Goal: Transaction & Acquisition: Purchase product/service

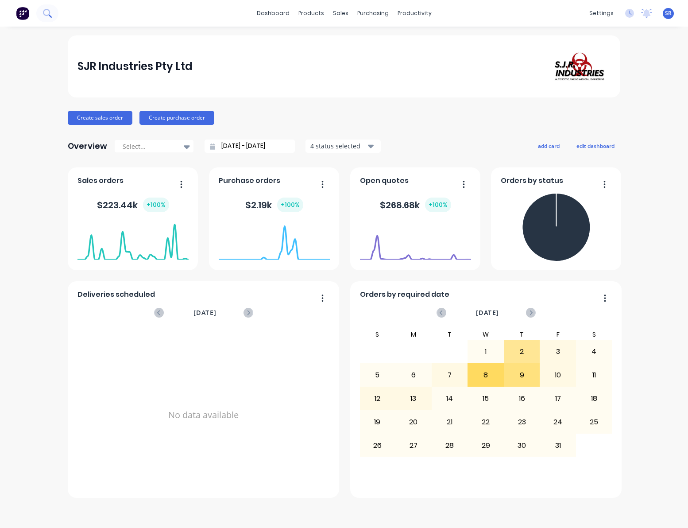
click at [49, 12] on icon at bounding box center [46, 12] width 7 height 7
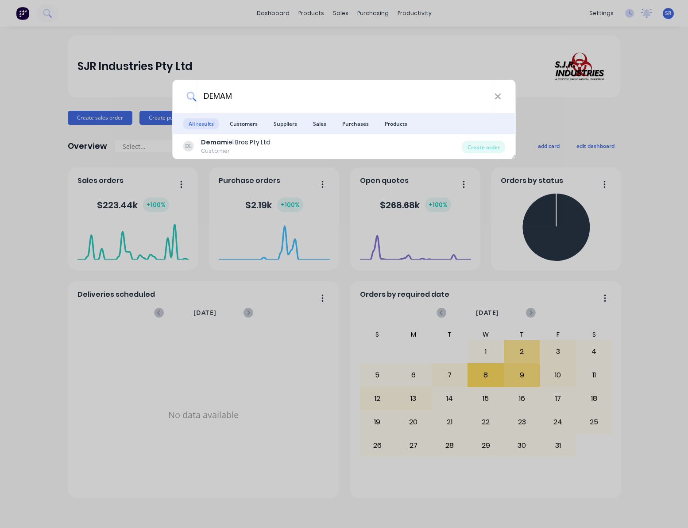
type input "DEMAM"
click at [300, 40] on div "DEMAM All results Customers Suppliers Sales Purchases Products [PERSON_NAME] ie…" at bounding box center [344, 264] width 688 height 528
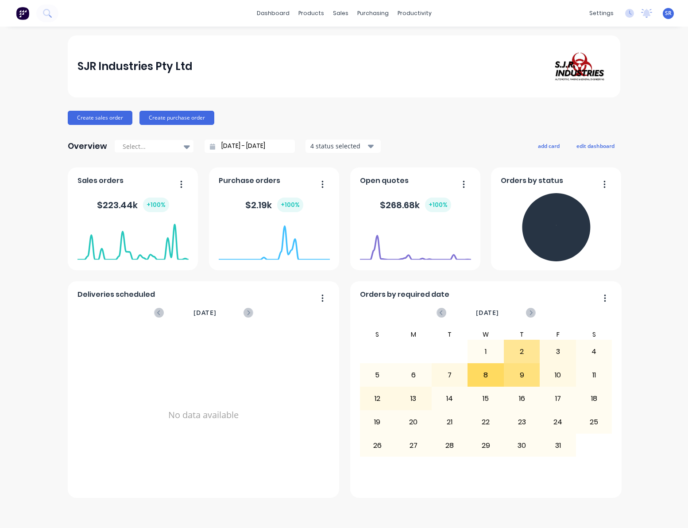
click at [299, 47] on div "SJR Industries Pty Ltd" at bounding box center [344, 66] width 552 height 62
click at [340, 17] on div "sales" at bounding box center [340, 13] width 24 height 13
click at [290, 69] on div "SJR Industries Pty Ltd" at bounding box center [343, 66] width 533 height 37
click at [430, 98] on div "SJR Industries Pty Ltd Create sales order Create purchase order Overview Select…" at bounding box center [344, 266] width 552 height 462
click at [100, 118] on button "Create sales order" at bounding box center [100, 118] width 65 height 14
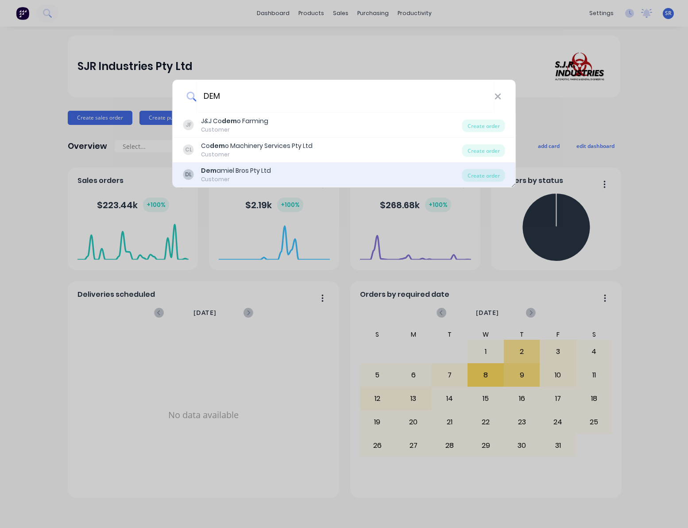
type input "DEM"
click at [250, 177] on div "Customer" at bounding box center [236, 179] width 70 height 8
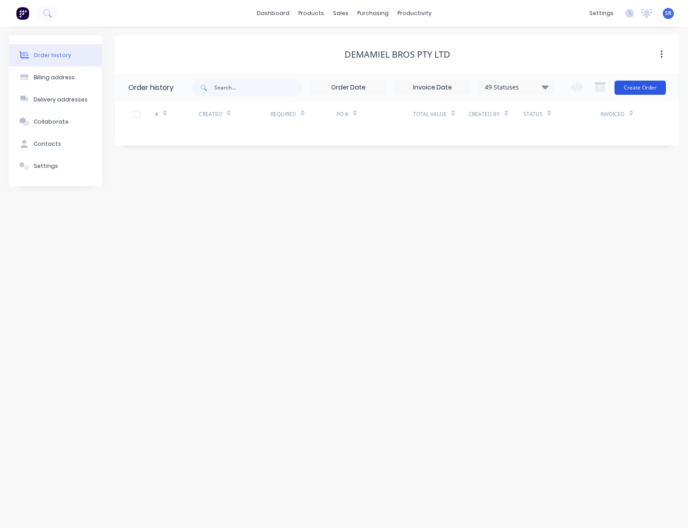
click at [631, 89] on button "Create Order" at bounding box center [639, 88] width 51 height 14
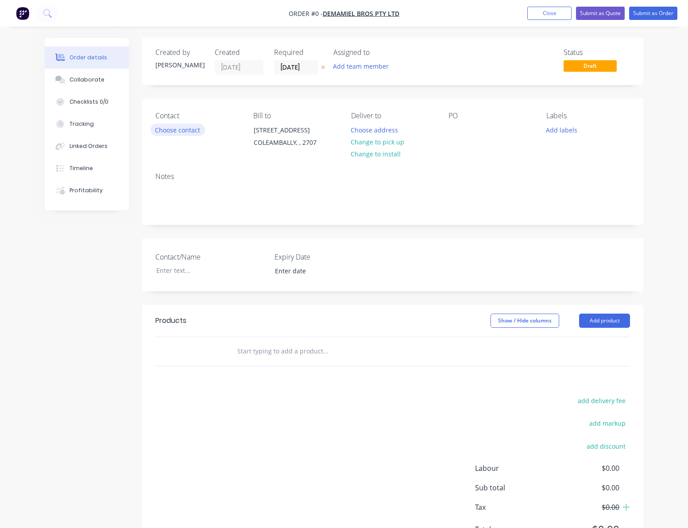
click at [162, 129] on button "Choose contact" at bounding box center [177, 129] width 54 height 12
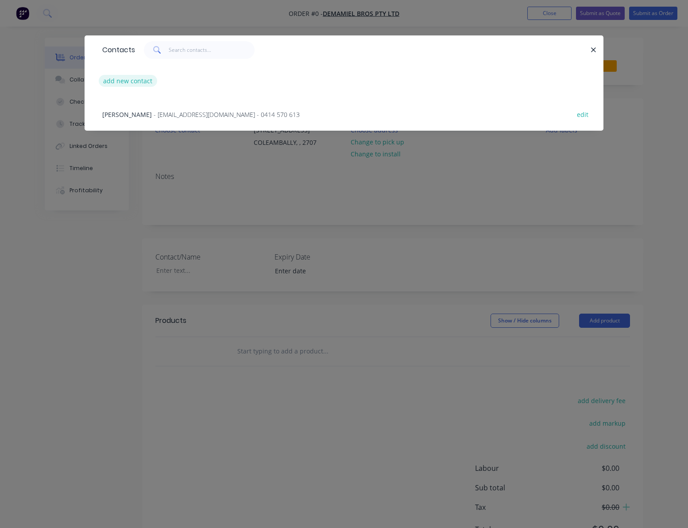
click at [126, 81] on button "add new contact" at bounding box center [128, 81] width 58 height 12
select select "AU"
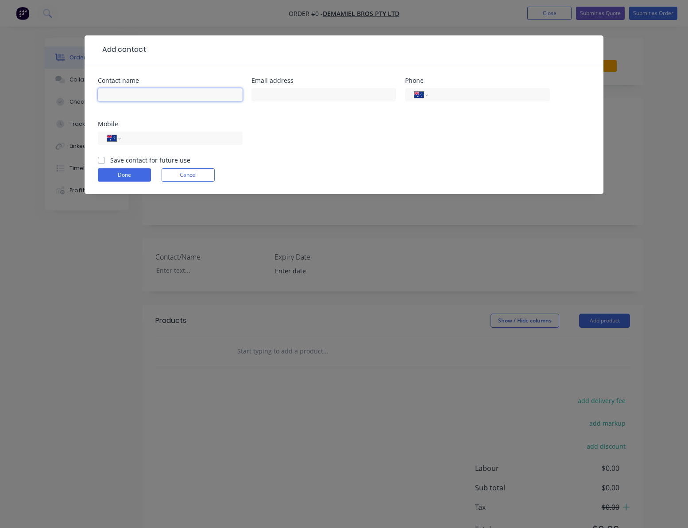
click at [144, 98] on input "text" at bounding box center [170, 94] width 145 height 13
type input "[PERSON_NAME]"
click at [110, 161] on label "Save contact for future use" at bounding box center [150, 159] width 80 height 9
click at [101, 161] on input "Save contact for future use" at bounding box center [101, 159] width 7 height 8
checkbox input "true"
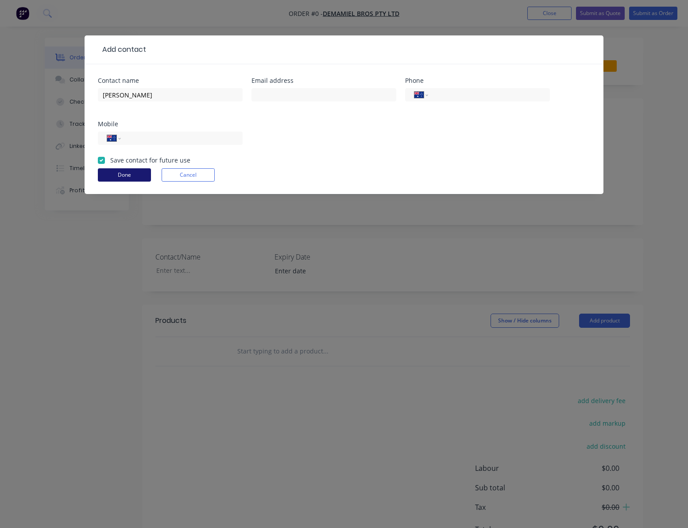
click at [116, 174] on button "Done" at bounding box center [124, 174] width 53 height 13
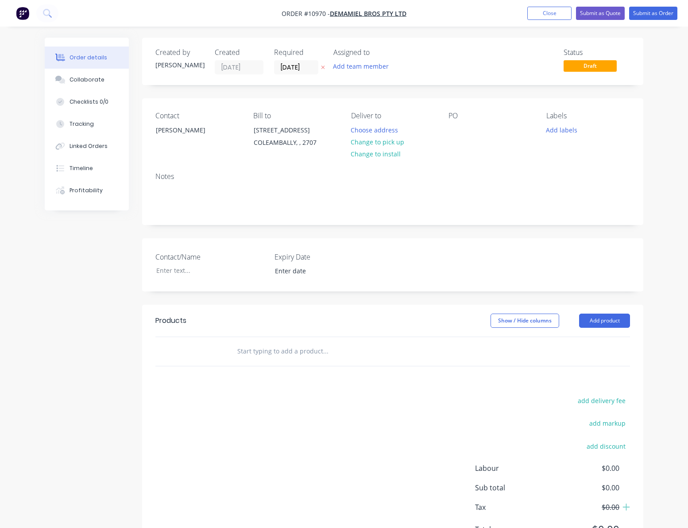
scroll to position [54, 0]
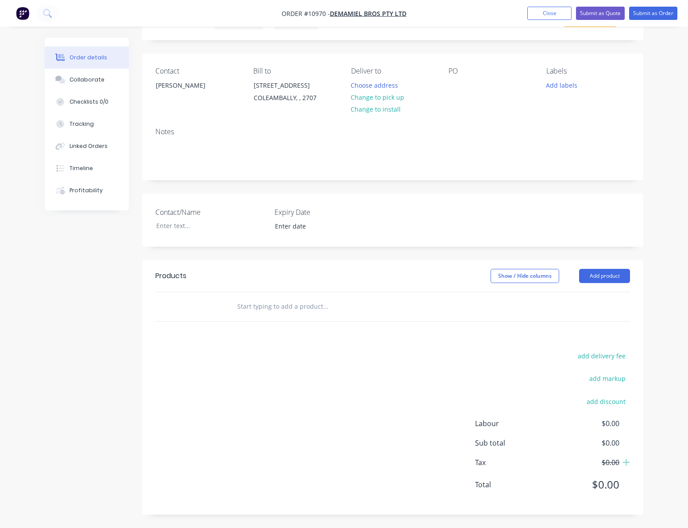
click at [284, 311] on input "text" at bounding box center [325, 306] width 177 height 18
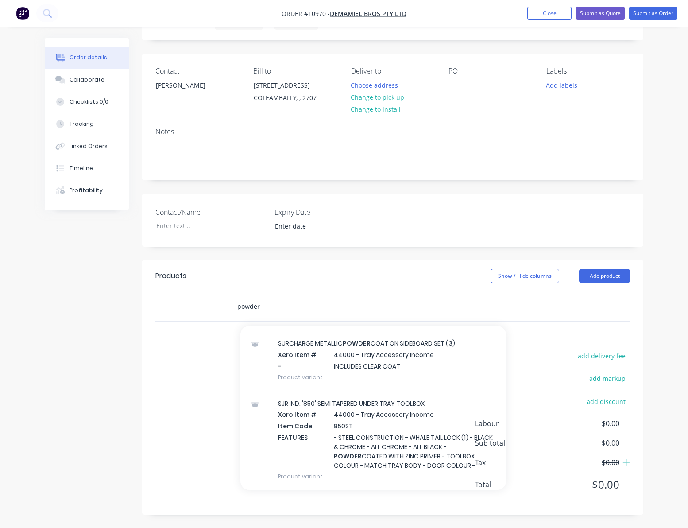
scroll to position [1780, 0]
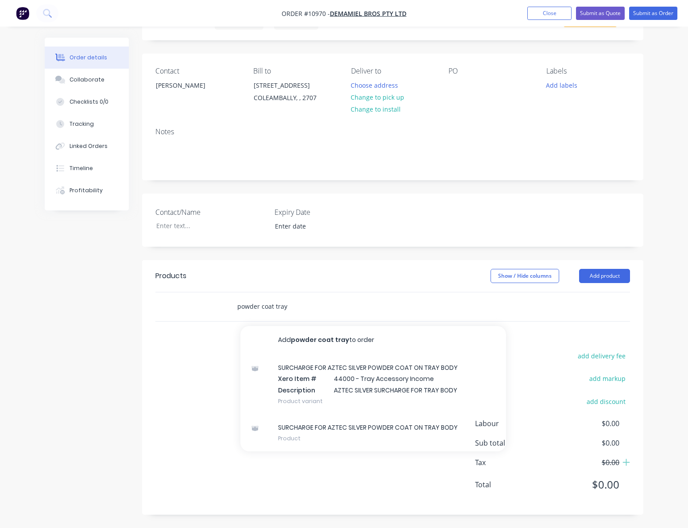
click at [262, 308] on input "powder coat tray" at bounding box center [325, 306] width 177 height 18
drag, startPoint x: 297, startPoint y: 310, endPoint x: 214, endPoint y: 306, distance: 83.3
click at [214, 306] on div "powder coat tray Add powder coat tray to order SURCHARGE FOR AZTEC SILVER POWDE…" at bounding box center [392, 306] width 474 height 29
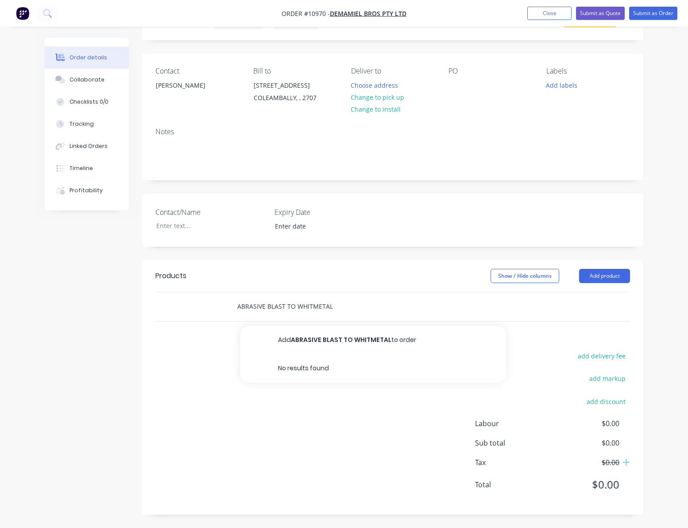
click at [313, 306] on input "ABRASIVE BLAST TO WHITMETAL" at bounding box center [325, 306] width 177 height 18
click at [345, 308] on input "ABRASIVE BLAST TO WHITE METAL" at bounding box center [325, 306] width 177 height 18
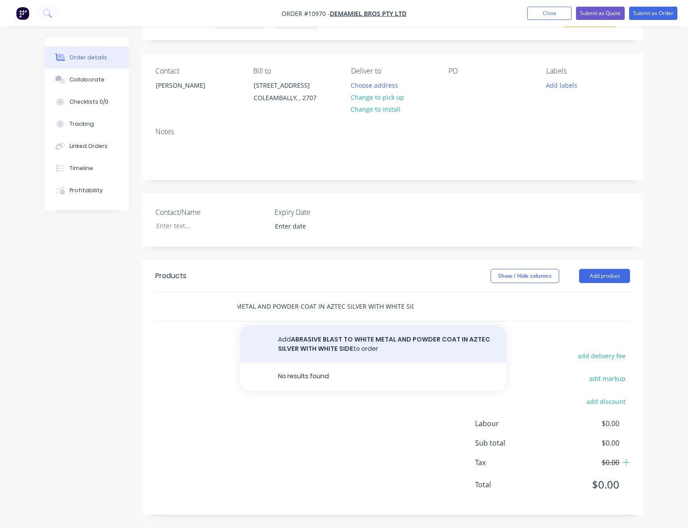
type input "ABRASIVE BLAST TO WHITE METAL AND POWDER COAT IN AZTEC SILVER WITH WHITE SIDE"
click at [308, 343] on button "Add ABRASIVE BLAST TO WHITE METAL AND POWDER COAT IN AZTEC SILVER WITH WHITE SI…" at bounding box center [373, 344] width 266 height 36
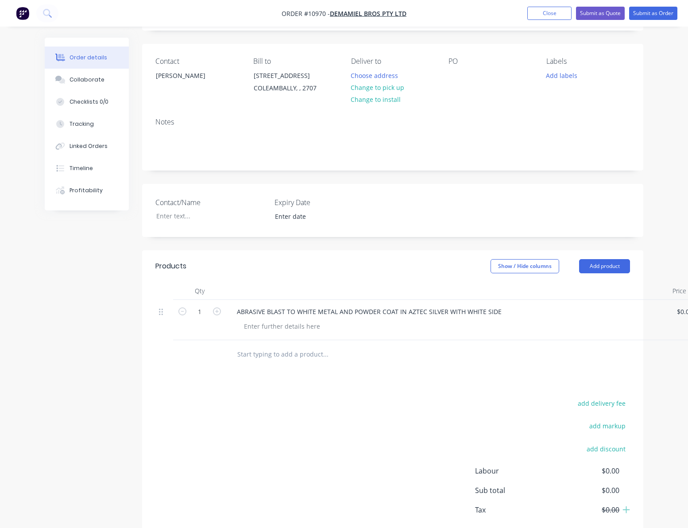
click at [287, 363] on input "text" at bounding box center [325, 354] width 177 height 18
click at [268, 363] on input "TLD" at bounding box center [324, 354] width 177 height 18
drag, startPoint x: 258, startPoint y: 365, endPoint x: 229, endPoint y: 360, distance: 30.0
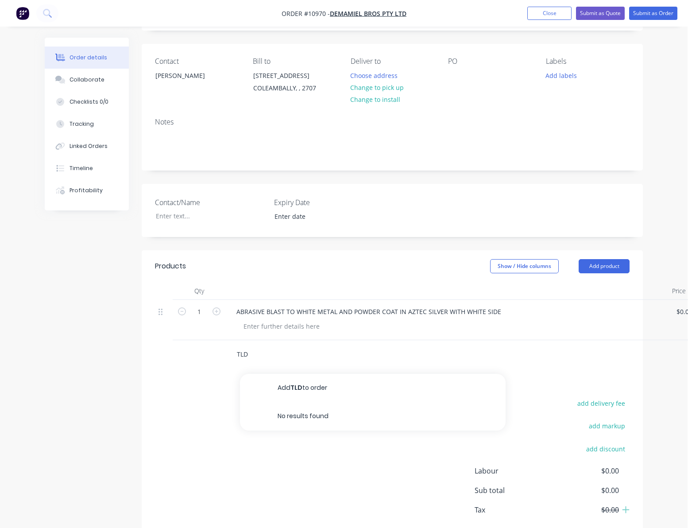
click at [229, 360] on div "TLD Add TLD to order No results found" at bounding box center [385, 354] width 319 height 29
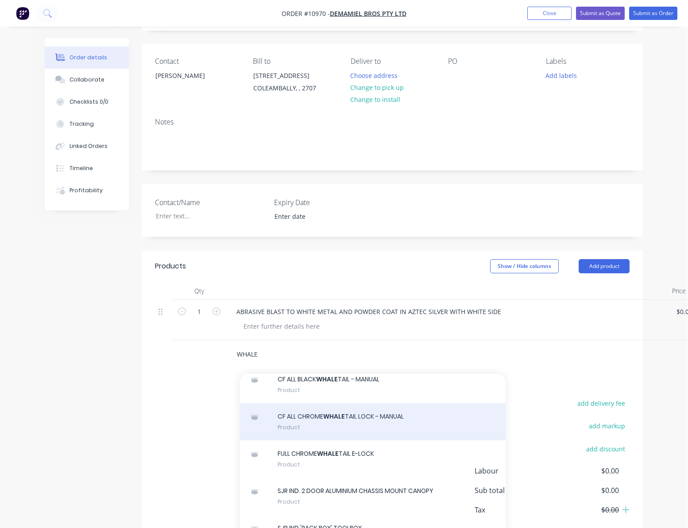
scroll to position [1887, 0]
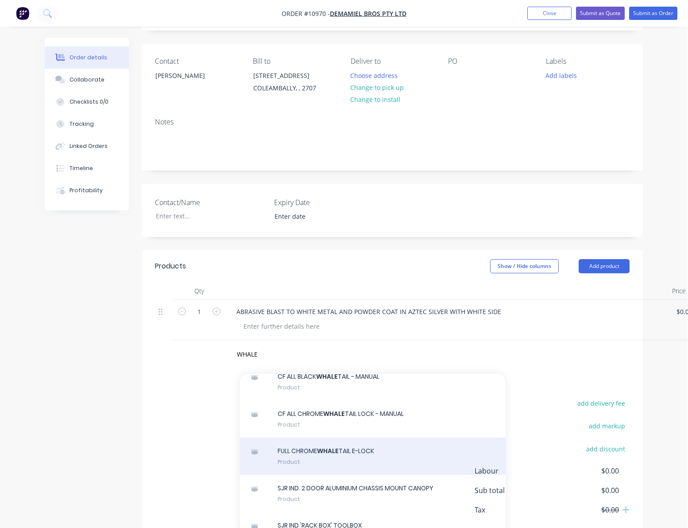
click at [343, 469] on div "FULL CHROME WHALE TAIL E-LOCK Product" at bounding box center [373, 455] width 266 height 37
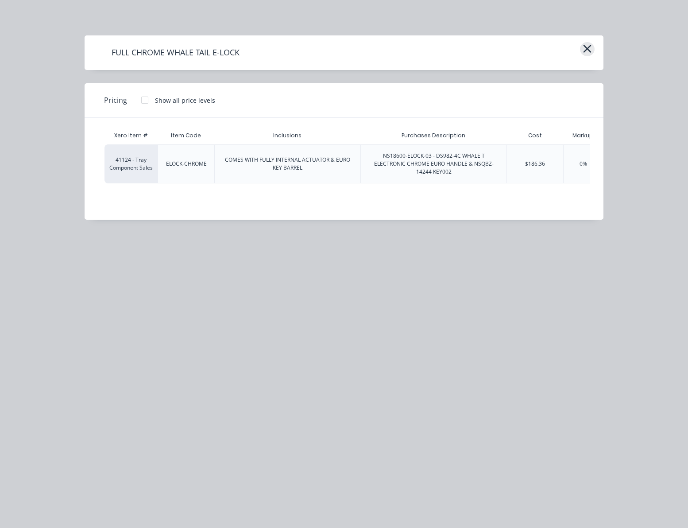
click at [588, 46] on icon "button" at bounding box center [586, 48] width 9 height 12
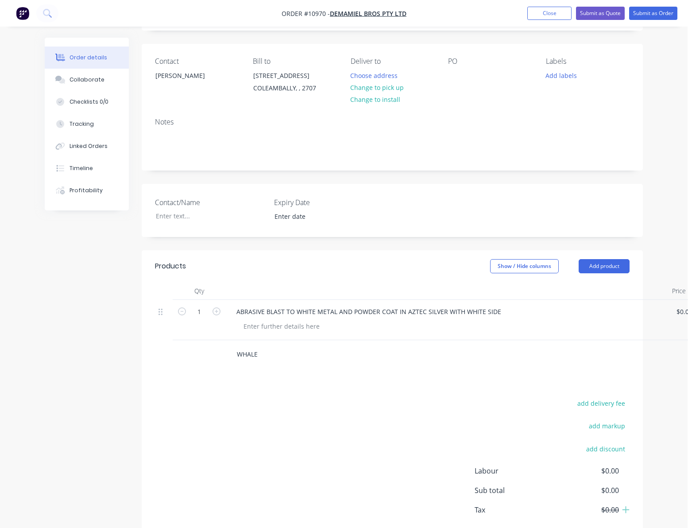
click at [256, 362] on input "WHALE" at bounding box center [324, 354] width 177 height 18
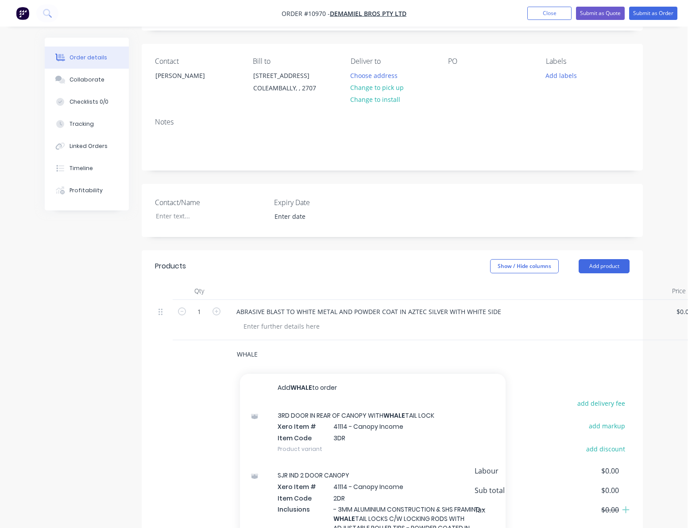
click at [263, 362] on input "WHALE" at bounding box center [324, 354] width 177 height 18
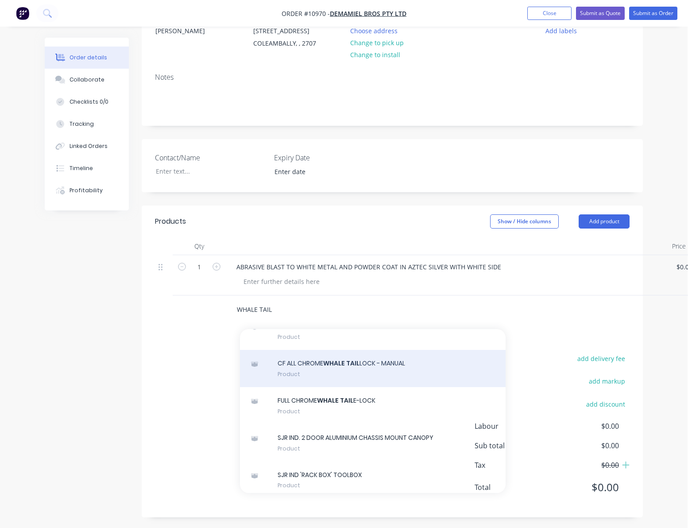
scroll to position [1891, 0]
type input "WHALE TAIL"
click at [333, 388] on div "CF ALL CHROME WHALE TAIL LOCK - MANUAL Product" at bounding box center [373, 369] width 266 height 37
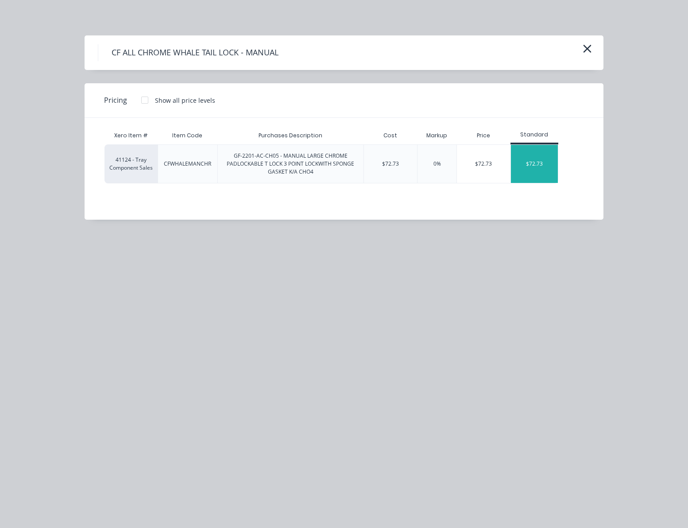
click at [535, 163] on div "$72.73" at bounding box center [534, 164] width 47 height 38
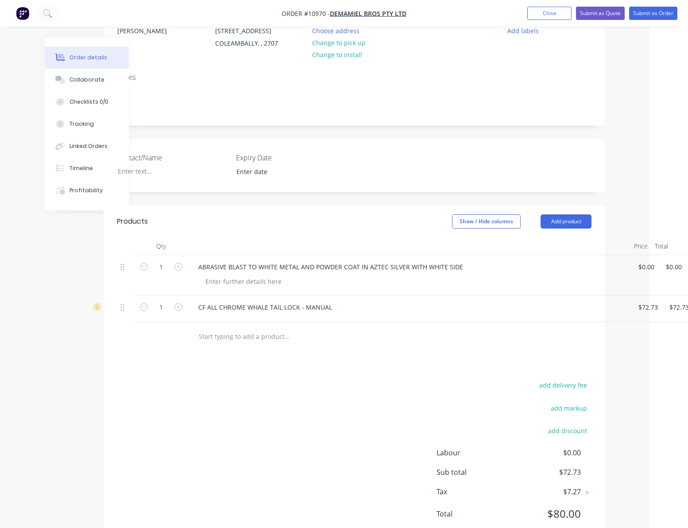
scroll to position [99, 65]
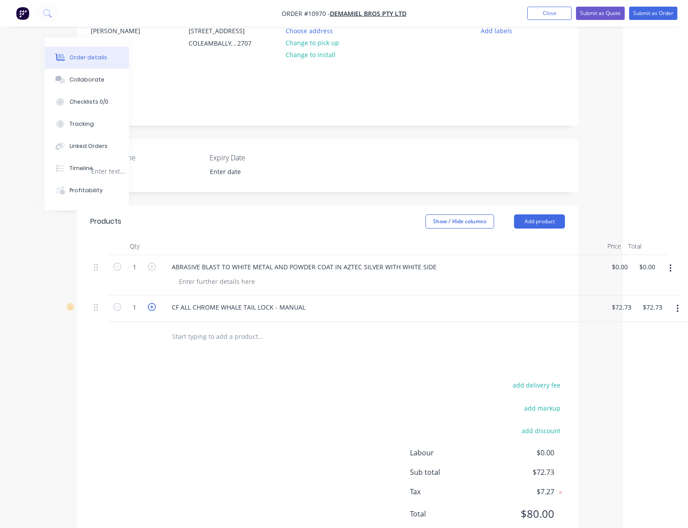
click at [151, 311] on icon "button" at bounding box center [152, 307] width 8 height 8
type input "2"
type input "$145.46"
click at [676, 313] on icon "button" at bounding box center [677, 309] width 2 height 10
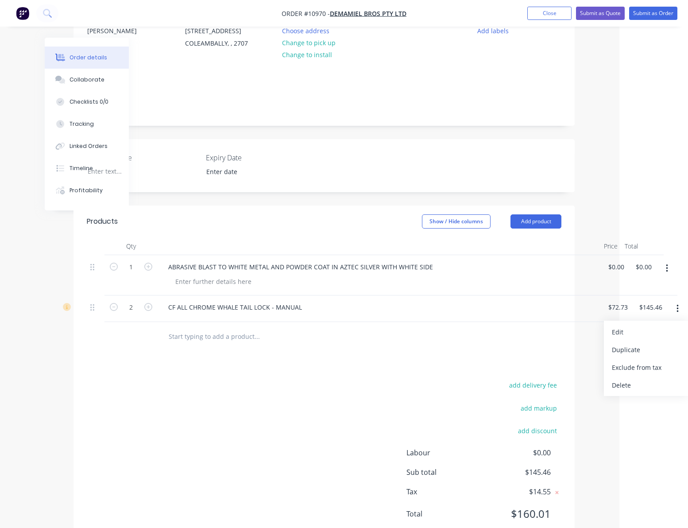
click at [536, 334] on div at bounding box center [324, 336] width 474 height 29
click at [200, 345] on input "text" at bounding box center [256, 336] width 177 height 18
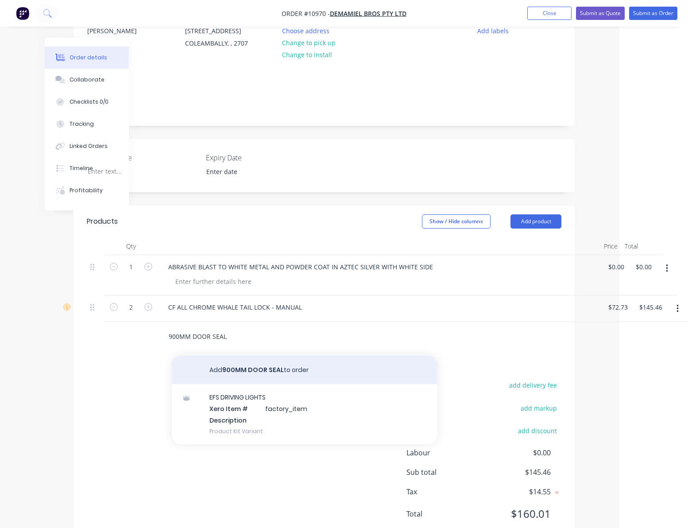
type input "900MM DOOR SEAL"
click at [232, 378] on button "Add 900MM DOOR SEAL to order" at bounding box center [305, 369] width 266 height 28
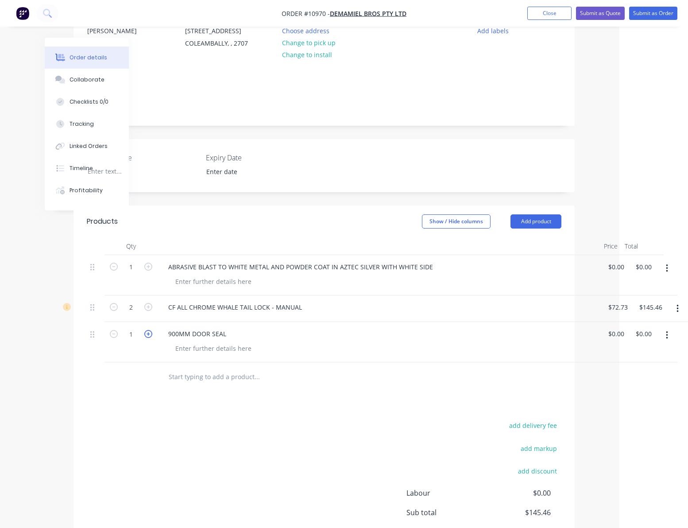
click at [147, 338] on icon "button" at bounding box center [148, 334] width 8 height 8
type input "2"
click at [214, 385] on input "text" at bounding box center [256, 376] width 177 height 18
click at [189, 385] on input "285" at bounding box center [256, 376] width 177 height 18
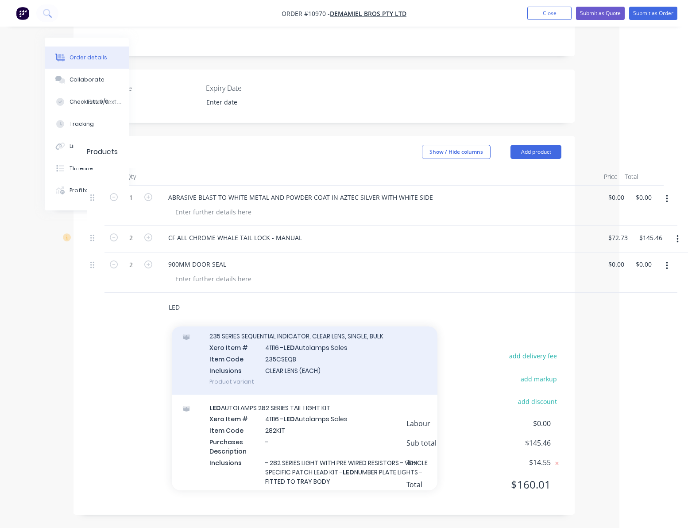
scroll to position [3558, 0]
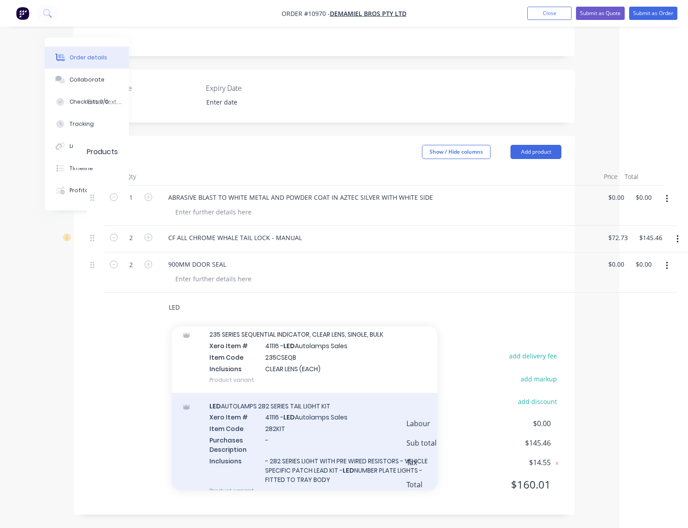
type input "LED"
click at [324, 423] on div "LED AUTOLAMPS 282 SERIES TAIL LIGHT KIT Xero Item # 41116 - LED Autolamps Sales…" at bounding box center [305, 448] width 266 height 111
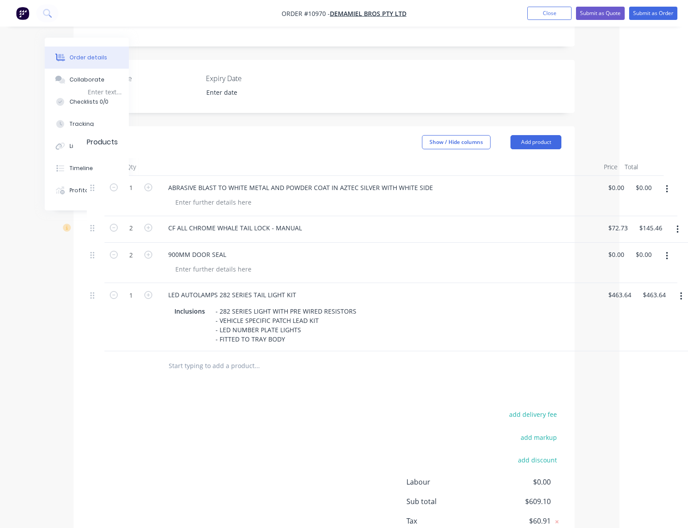
click at [219, 374] on input "text" at bounding box center [256, 365] width 177 height 18
click at [609, 194] on input "0" at bounding box center [617, 187] width 20 height 13
type input "$1,267.16"
click at [535, 259] on div "900MM DOOR SEAL" at bounding box center [378, 254] width 435 height 13
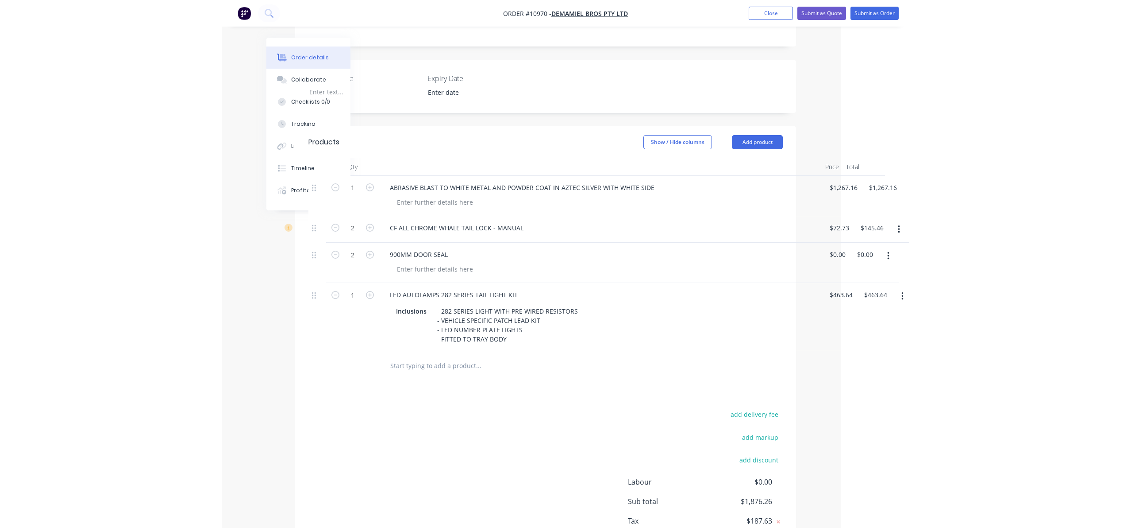
scroll to position [178, 0]
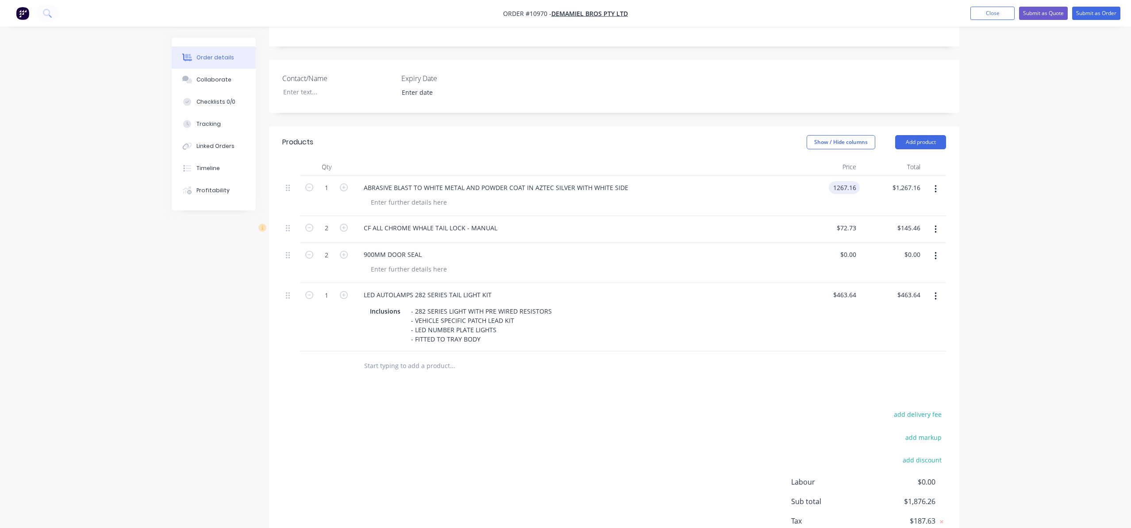
click at [687, 194] on input "1267.16" at bounding box center [845, 187] width 27 height 13
type input "$1,151.96"
click at [687, 216] on div "$1,151.96 $1,151.96" at bounding box center [828, 196] width 64 height 40
click at [687, 149] on button "Show / Hide columns" at bounding box center [841, 142] width 69 height 14
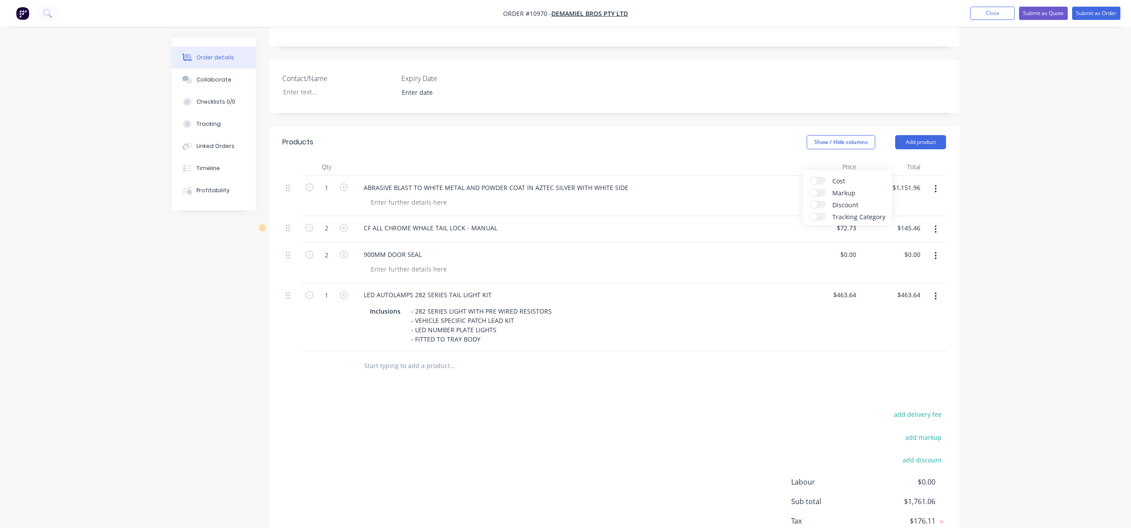
click at [687, 205] on span at bounding box center [814, 205] width 8 height 8
click at [687, 201] on input "Discount" at bounding box center [810, 201] width 0 height 0
click at [687, 277] on div "%" at bounding box center [780, 263] width 58 height 40
click at [405, 374] on input "text" at bounding box center [452, 365] width 177 height 18
type input "REPAIR RUST DAMAGE"
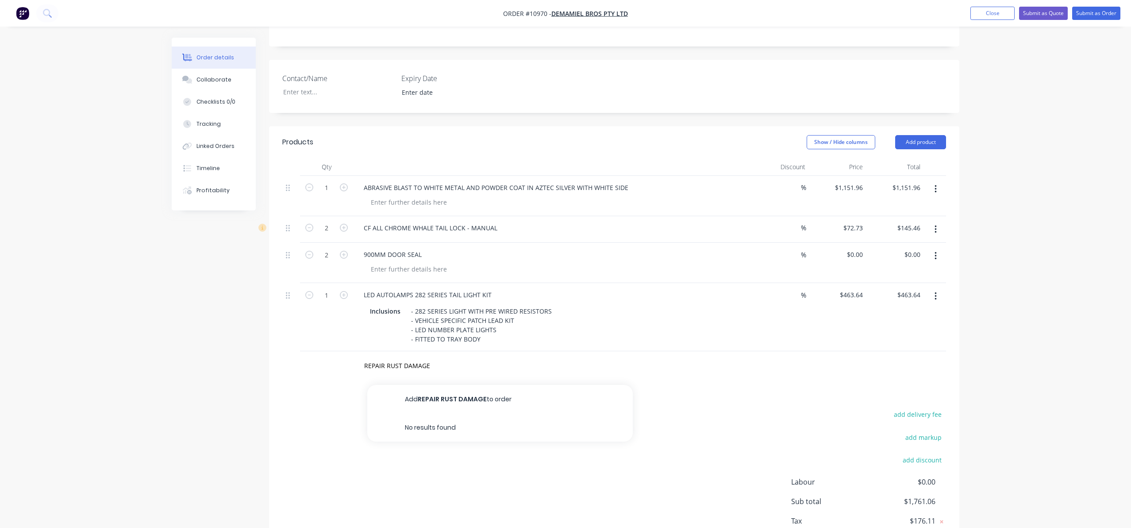
click at [428, 403] on button "Add REPAIR RUST DAMAGE to order" at bounding box center [500, 399] width 266 height 28
click at [393, 384] on div at bounding box center [409, 377] width 90 height 13
click at [395, 447] on div "Products Show / Hide columns Add product Qty Discount Price Total 1 ABRASIVE BL…" at bounding box center [614, 369] width 690 height 487
click at [414, 391] on div "REPAIR RUST DAMAGE -REPLACE" at bounding box center [552, 371] width 398 height 40
click at [416, 384] on div "-REPLACE" at bounding box center [556, 377] width 384 height 13
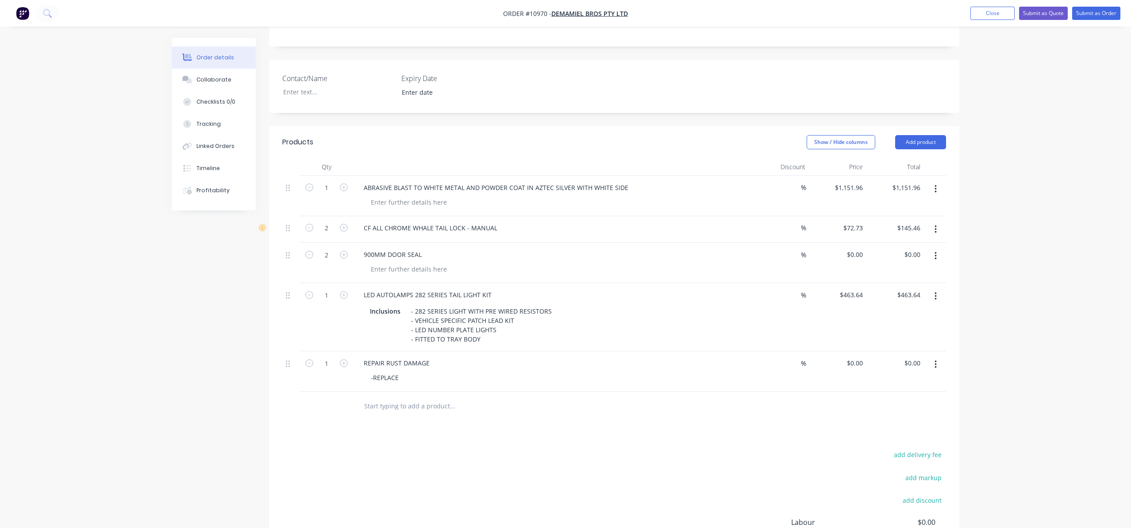
click at [411, 384] on div "-REPLACE" at bounding box center [556, 377] width 384 height 13
click at [400, 384] on div "-REPLACE" at bounding box center [385, 377] width 42 height 13
drag, startPoint x: 376, startPoint y: 405, endPoint x: 381, endPoint y: 420, distance: 15.8
click at [376, 402] on div "-REPLACE MUDGUARDS -REPLACE REAR PANEL - TIDY UP [MEDICAL_DATA]" at bounding box center [410, 386] width 92 height 31
click at [443, 402] on div "-REPLACE MUDGUARDS -REPLACE REAR PANEL -TIDY UP [MEDICAL_DATA]" at bounding box center [409, 386] width 90 height 31
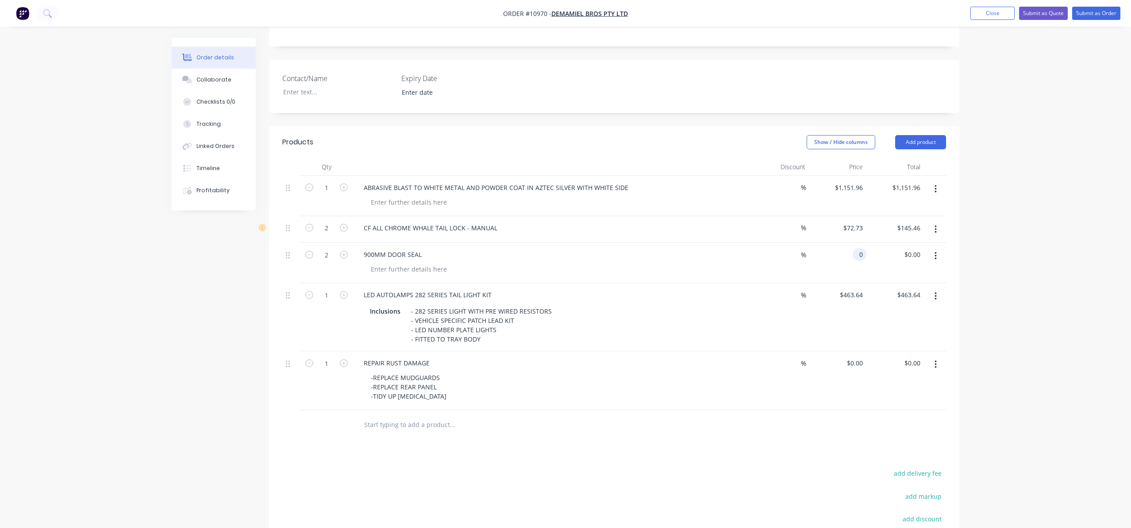
click at [687, 264] on div "0 0" at bounding box center [838, 263] width 58 height 40
type input "$45.00"
type input "$90.00"
click at [687, 275] on div "$45.00 45" at bounding box center [838, 263] width 58 height 40
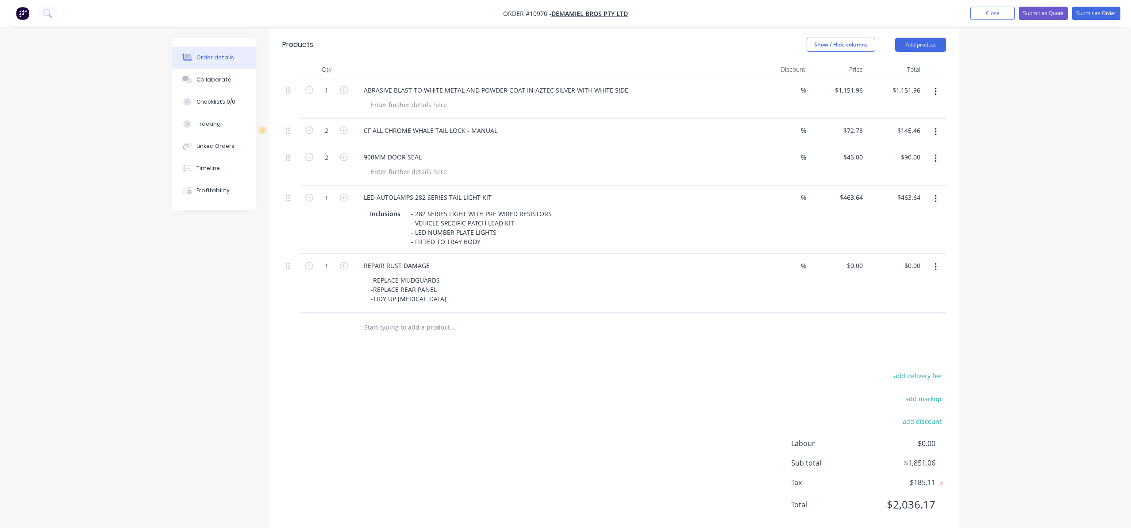
scroll to position [279, 0]
click at [687, 138] on div "%" at bounding box center [780, 129] width 58 height 27
click at [687, 134] on input at bounding box center [795, 127] width 12 height 13
type input "100"
type input "$0.00"
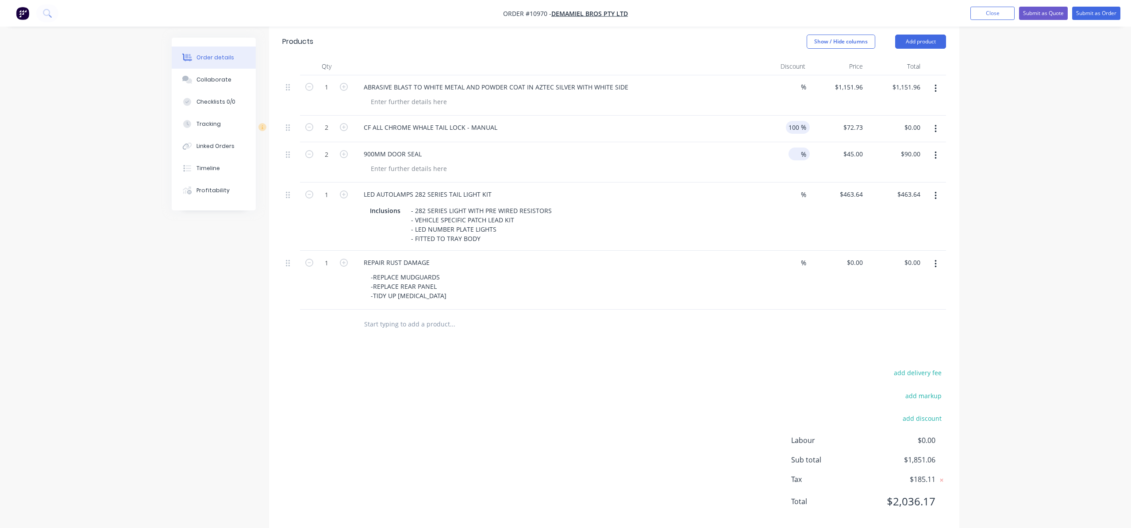
click at [687, 160] on input at bounding box center [795, 153] width 12 height 13
type input "100"
type input "$0.00"
click at [687, 200] on input at bounding box center [795, 194] width 12 height 13
click at [574, 309] on div "REPAIR RUST DAMAGE -REPLACE MUDGUARDS -REPLACE REAR PANEL -TIDY UP [MEDICAL_DAT…" at bounding box center [552, 279] width 398 height 59
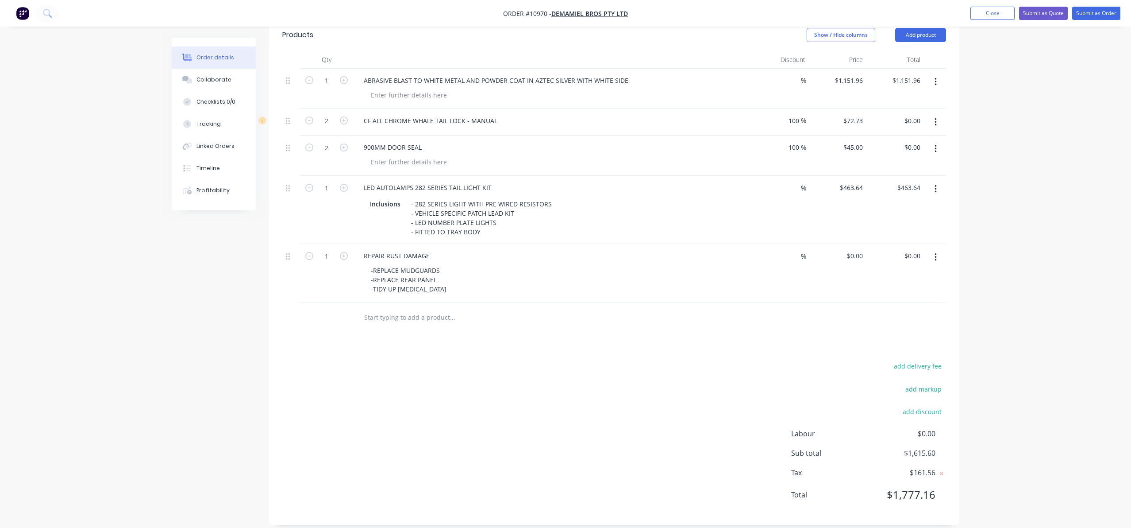
scroll to position [305, 0]
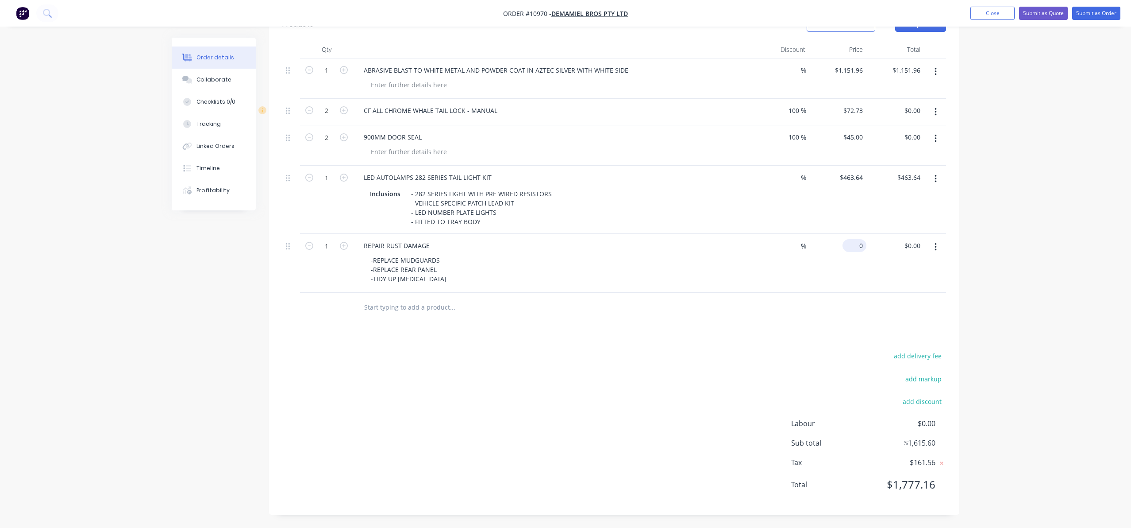
click at [687, 248] on div "0 $0.00" at bounding box center [838, 263] width 58 height 59
type input "$0.00"
click at [687, 443] on div "Order details Collaborate Checklists 0/0 Tracking Linked Orders Timeline Profit…" at bounding box center [565, 115] width 1131 height 823
click at [687, 9] on button "Close" at bounding box center [993, 13] width 44 height 13
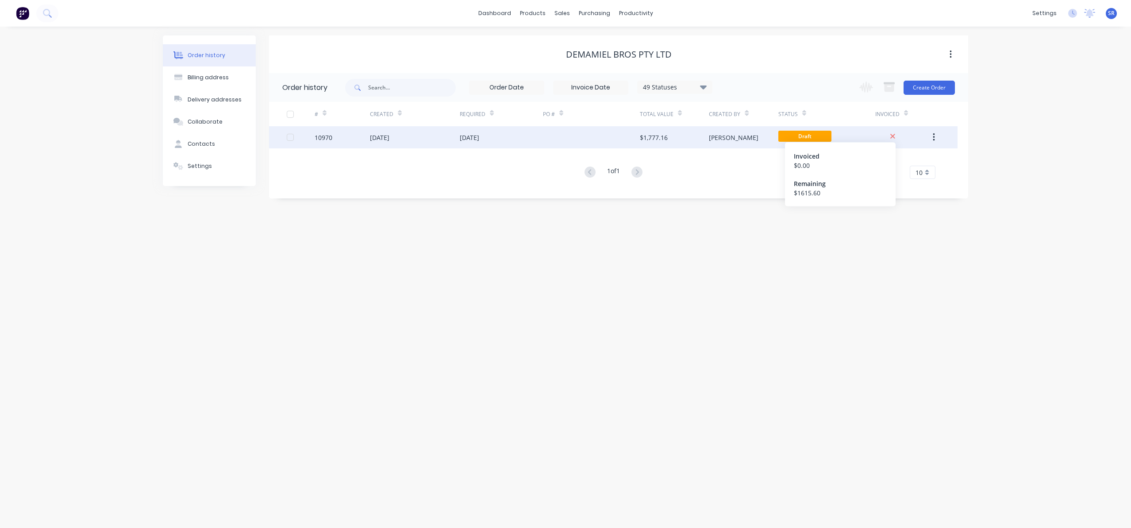
click at [687, 136] on icon at bounding box center [893, 136] width 6 height 8
click at [687, 136] on icon "button" at bounding box center [934, 137] width 2 height 10
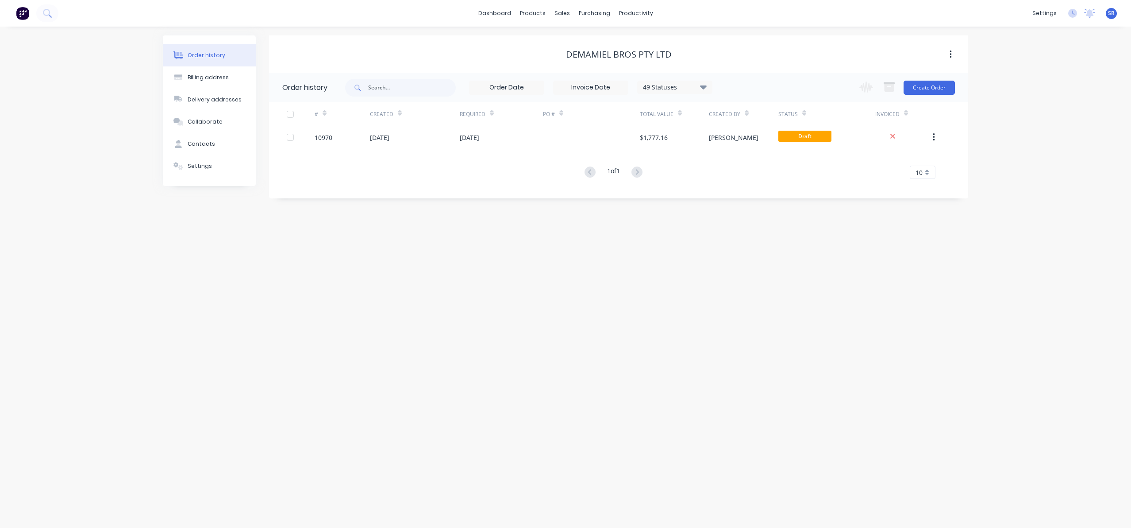
click at [513, 175] on div "1 of 1 10 5 10 15 20 25 30 35" at bounding box center [613, 172] width 689 height 13
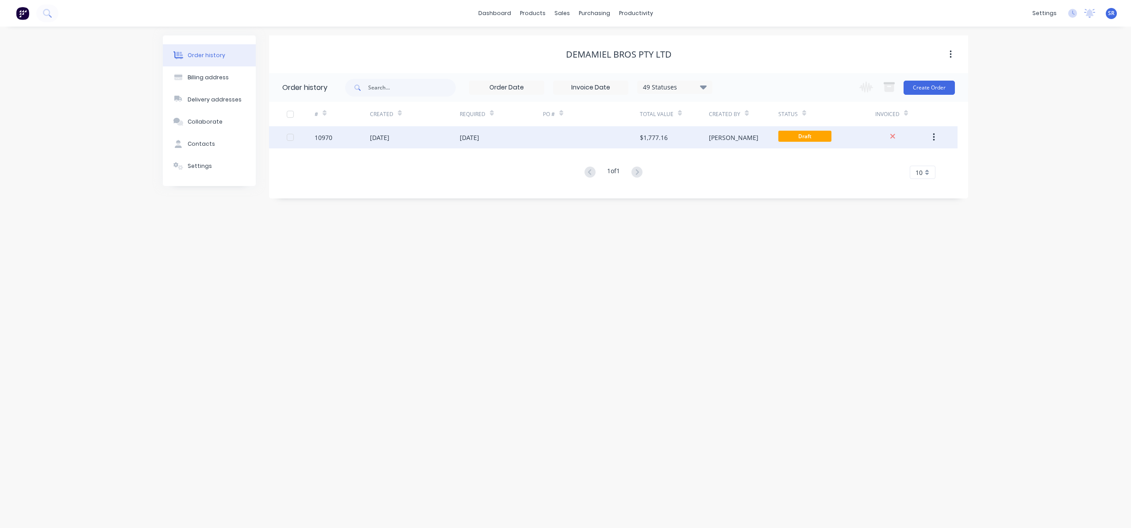
click at [289, 135] on div at bounding box center [290, 137] width 18 height 18
click at [687, 135] on icon "button" at bounding box center [934, 137] width 2 height 10
click at [687, 137] on div at bounding box center [892, 137] width 35 height 10
click at [687, 135] on span "Draft" at bounding box center [804, 136] width 53 height 11
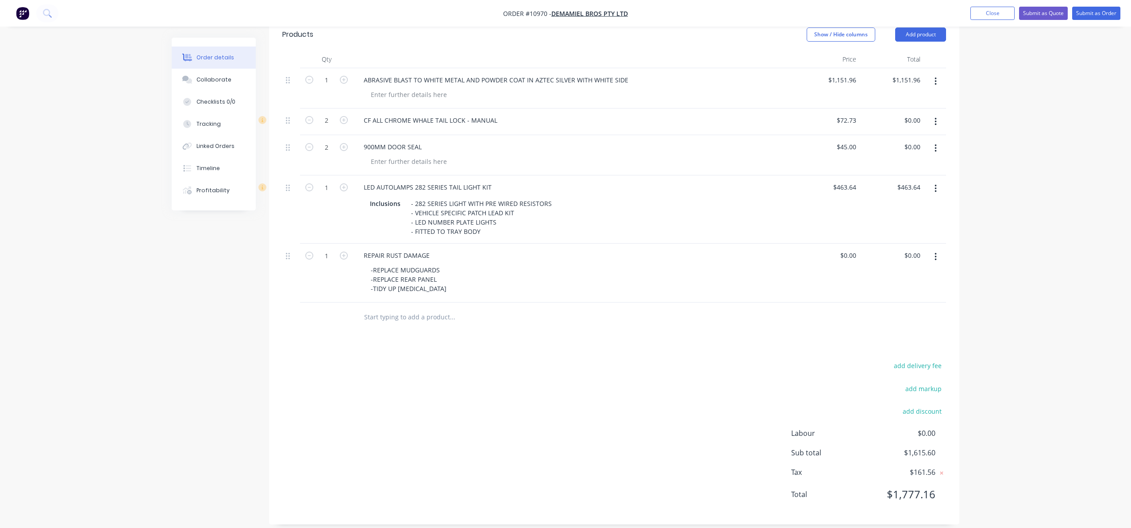
scroll to position [286, 0]
click at [687, 266] on div "0 $0.00" at bounding box center [828, 272] width 64 height 59
drag, startPoint x: 855, startPoint y: 265, endPoint x: 845, endPoint y: 265, distance: 10.2
click at [687, 265] on div "0 0" at bounding box center [828, 272] width 64 height 59
type input "$3,360.00"
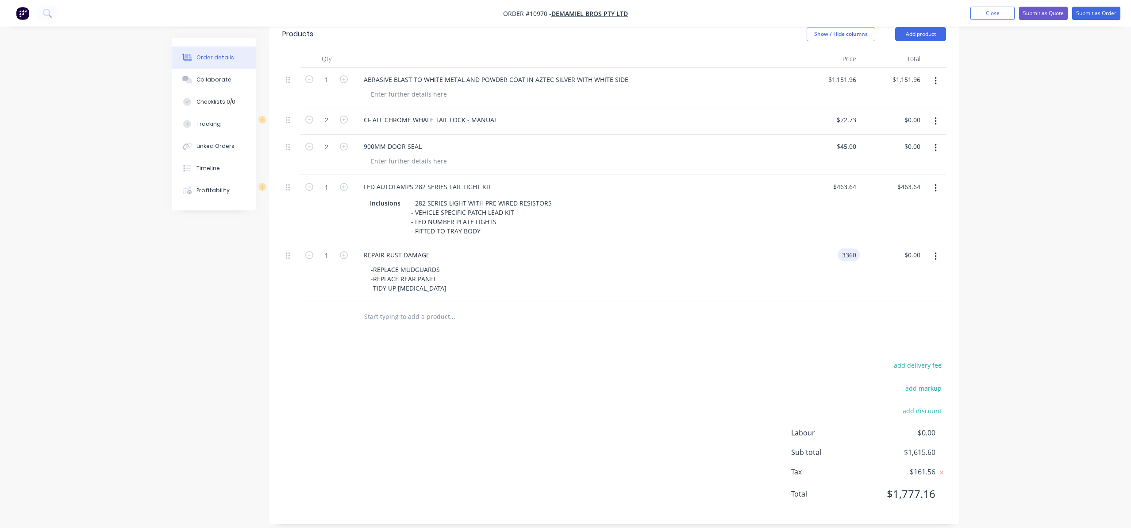
type input "$3,360.00"
click at [687, 331] on div at bounding box center [614, 316] width 664 height 29
click at [687, 14] on button "Submit as Quote" at bounding box center [1043, 13] width 49 height 13
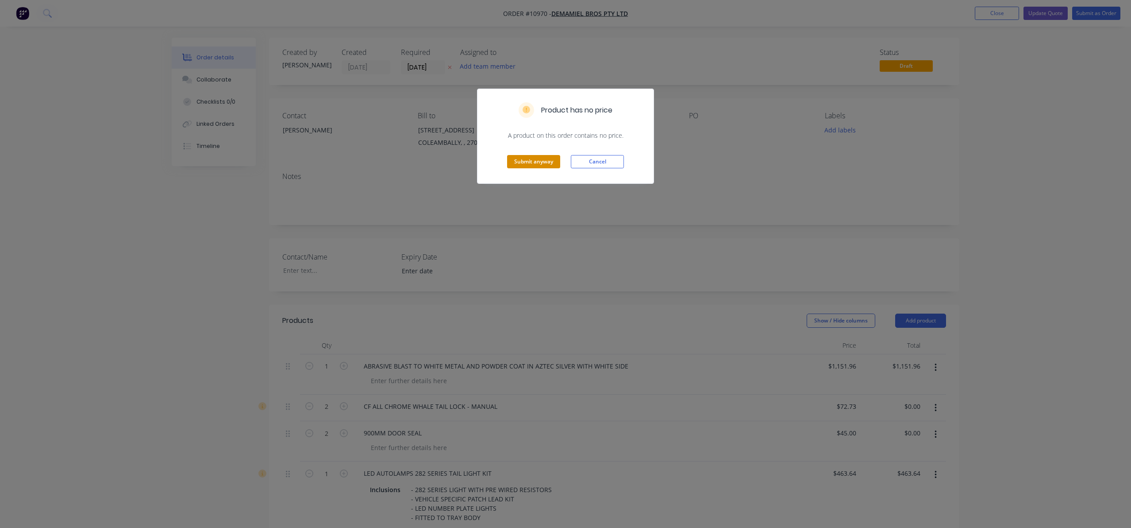
click at [521, 158] on button "Submit anyway" at bounding box center [533, 161] width 53 height 13
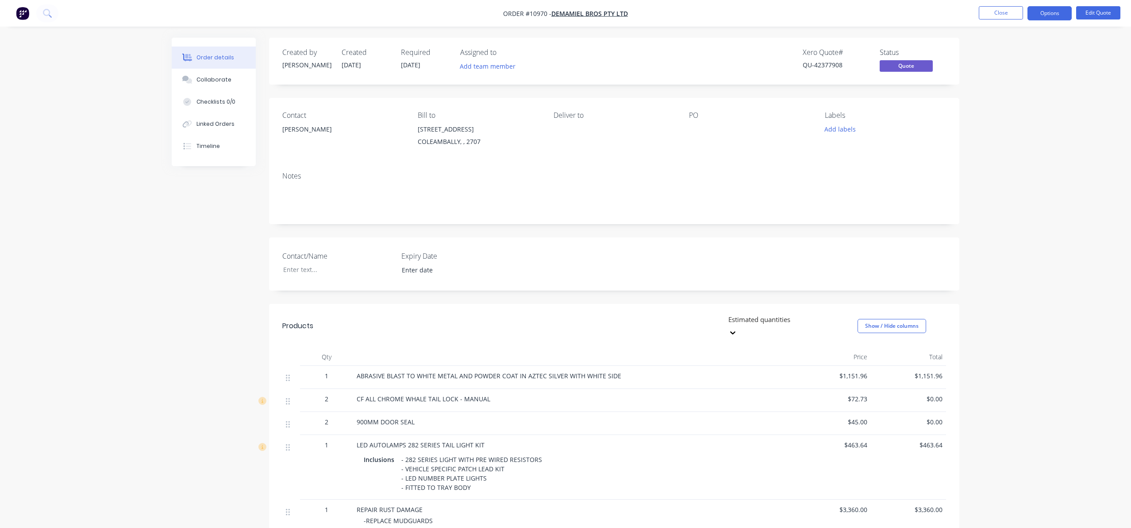
drag, startPoint x: 176, startPoint y: 276, endPoint x: 185, endPoint y: 256, distance: 22.2
click at [176, 276] on div "Created by [PERSON_NAME] Created [DATE] Required [DATE] Assigned to Add team me…" at bounding box center [566, 363] width 788 height 651
drag, startPoint x: 63, startPoint y: 73, endPoint x: 65, endPoint y: 1, distance: 71.7
click at [63, 73] on div "Order details Collaborate Checklists 0/0 Linked Orders Timeline Order details C…" at bounding box center [566, 344] width 1133 height 689
